Goal: Information Seeking & Learning: Find specific fact

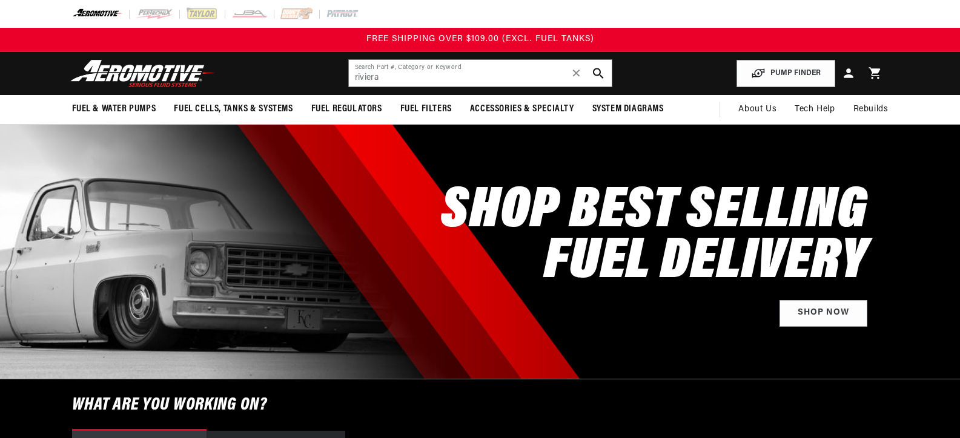
type input "riviera"
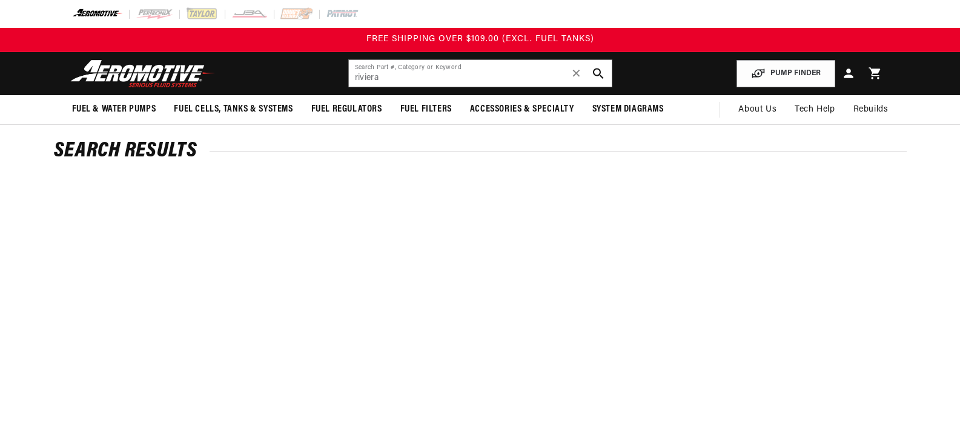
type input "riviera"
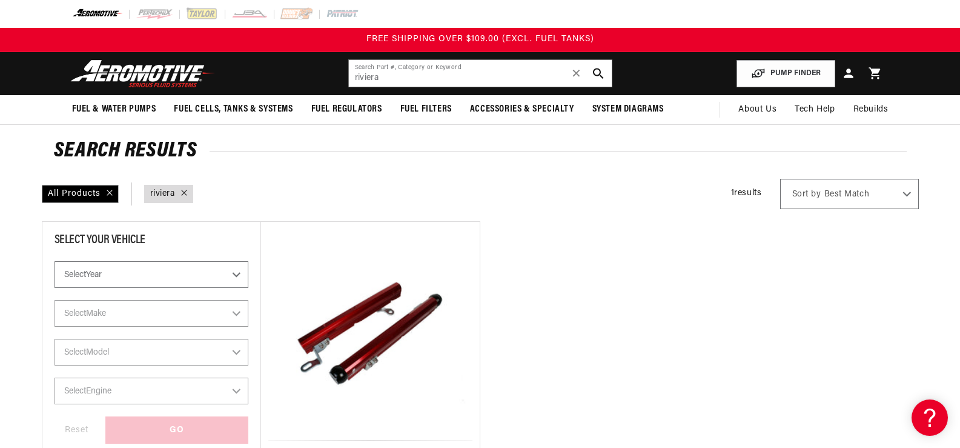
click at [193, 277] on select "Select Year 2023 2022 2021 2020 2019 2018 2017 2016 2015 2014 2013 2012 2011 20…" at bounding box center [152, 274] width 194 height 27
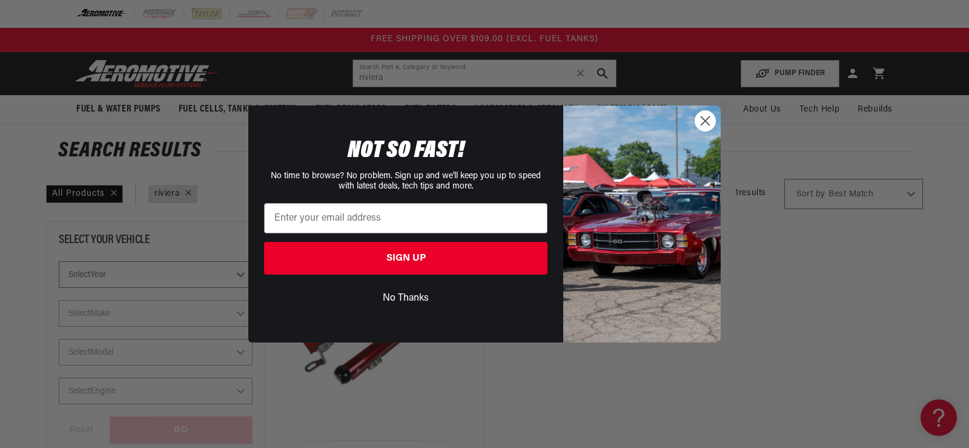
click at [707, 119] on icon "Close dialog" at bounding box center [705, 120] width 21 height 21
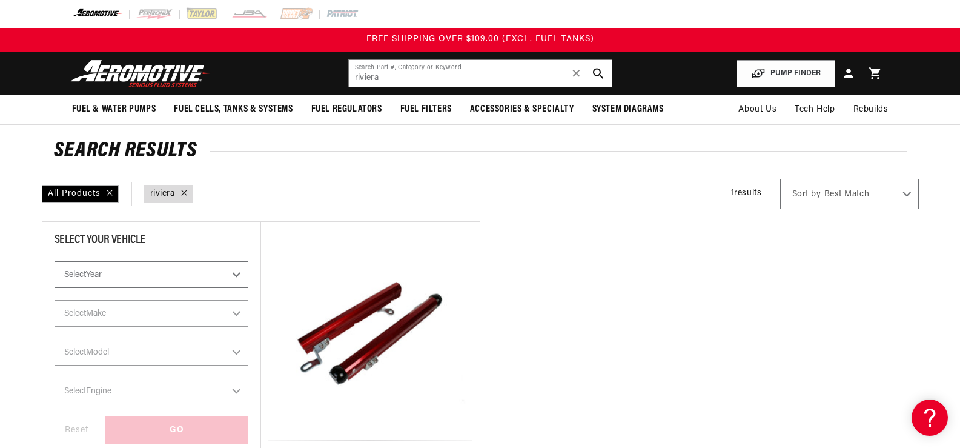
click at [240, 267] on select "Select Year 2023 2022 2021 2020 2019 2018 2017 2016 2015 2014 2013 2012 2011 20…" at bounding box center [152, 274] width 194 height 27
click at [55, 288] on select "Select Year 2023 2022 2021 2020 2019 2018 2017 2016 2015 2014 2013 2012 2011 20…" at bounding box center [152, 274] width 194 height 27
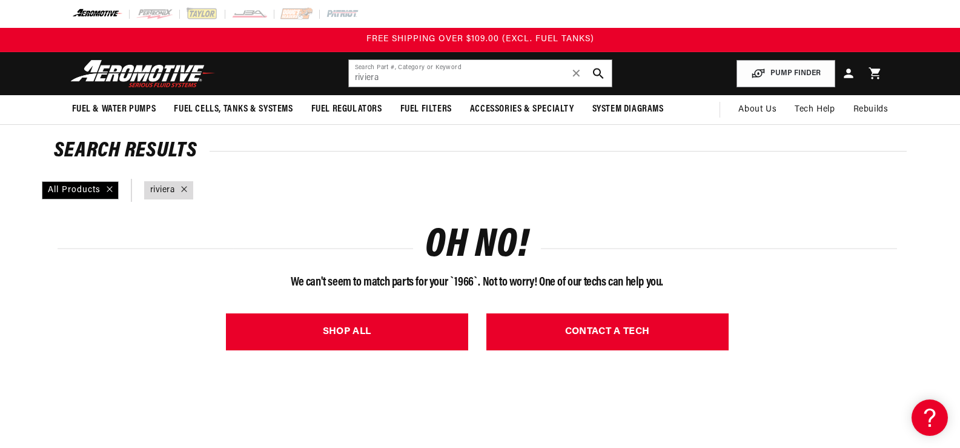
click at [186, 187] on icon at bounding box center [184, 189] width 6 height 6
select select "1966"
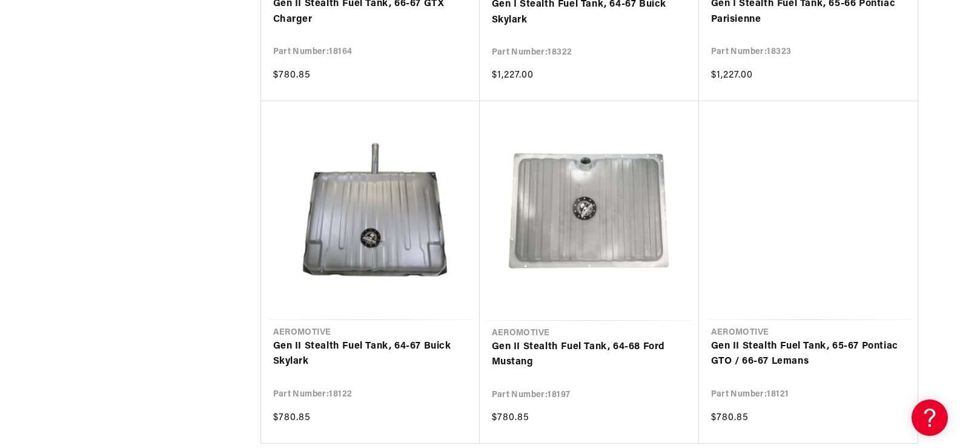
scroll to position [1161, 0]
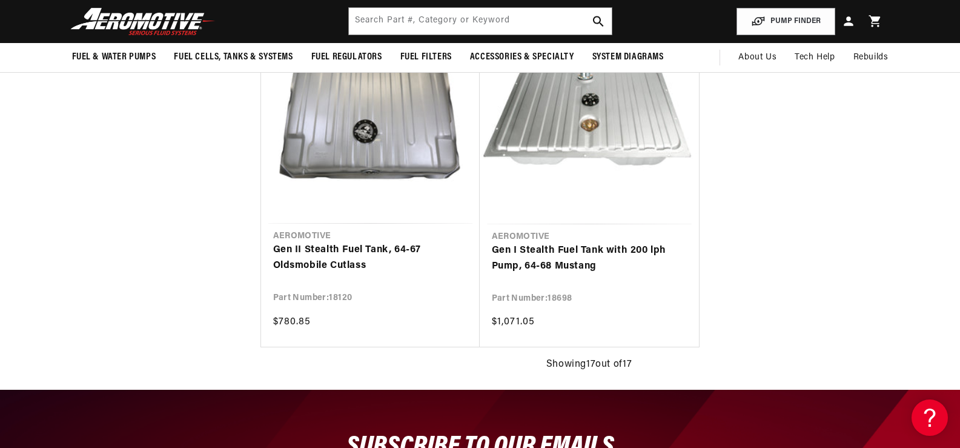
scroll to position [165, 0]
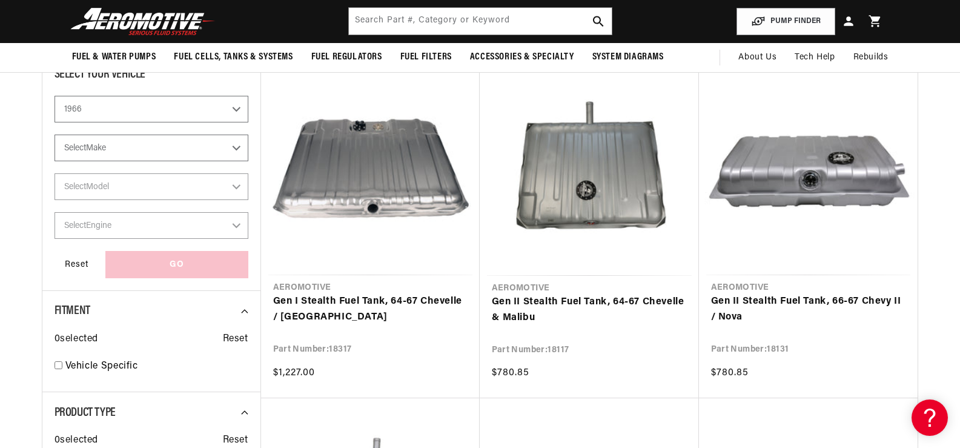
click at [220, 145] on select "Select Make Buick Chevrolet Dodge Ford Oldsmobile Pontiac" at bounding box center [152, 147] width 194 height 27
select select "Buick"
click at [55, 161] on select "Select Make Buick Chevrolet Dodge Ford Oldsmobile Pontiac" at bounding box center [152, 147] width 194 height 27
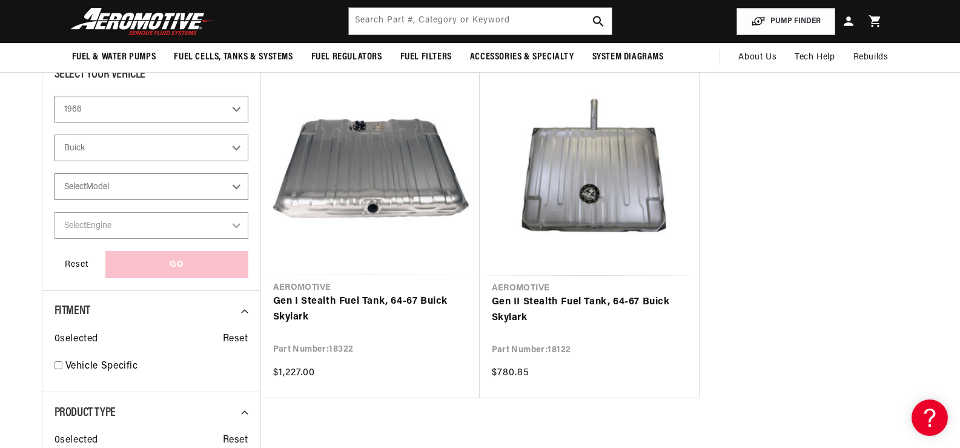
click at [204, 180] on select "Select Model Skylark" at bounding box center [152, 186] width 194 height 27
click at [8, 194] on section "Search Results 2 results Show Universal Parts Sort by Best Match Featured Name,…" at bounding box center [480, 333] width 960 height 748
click at [207, 145] on select "Buick Chevrolet Dodge Ford Oldsmobile Pontiac" at bounding box center [152, 147] width 194 height 27
click at [55, 161] on select "Buick Chevrolet Dodge Ford Oldsmobile Pontiac" at bounding box center [152, 147] width 194 height 27
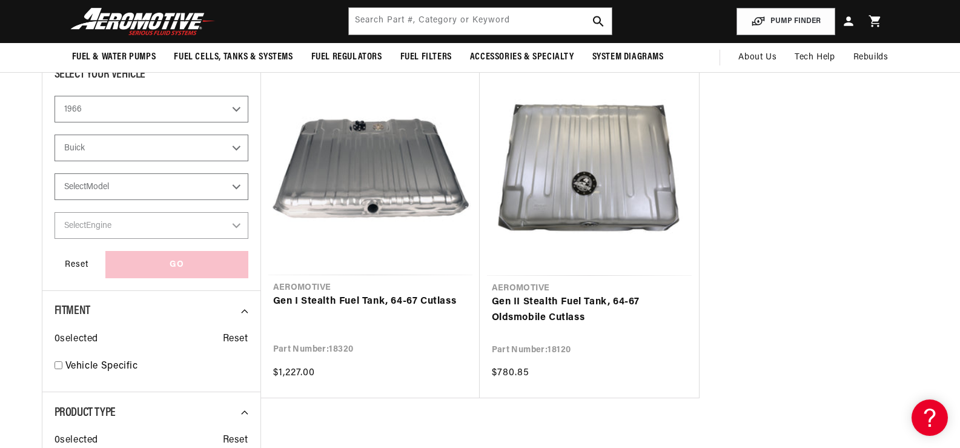
select select "Oldsmobile"
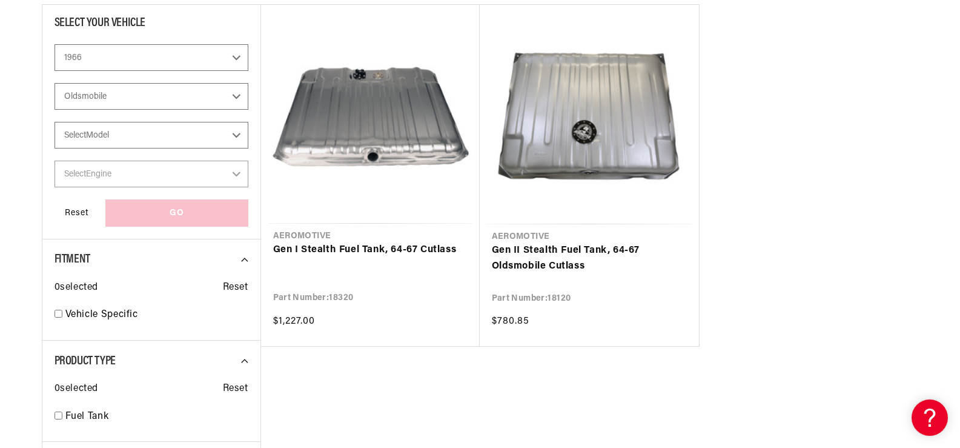
scroll to position [219, 0]
